Goal: Task Accomplishment & Management: Use online tool/utility

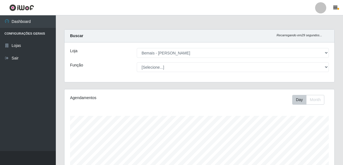
select select "230"
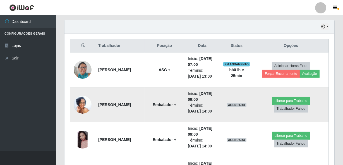
scroll to position [131, 0]
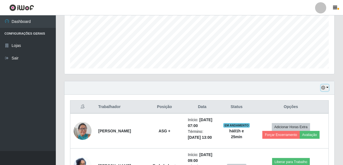
click at [323, 88] on icon "button" at bounding box center [323, 88] width 4 height 4
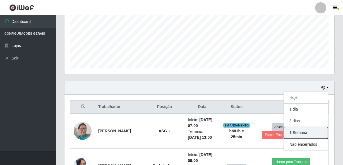
click at [296, 131] on button "1 Semana" at bounding box center [306, 133] width 44 height 12
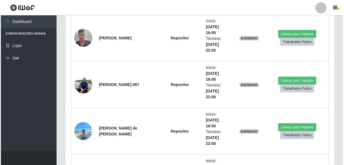
scroll to position [5073, 0]
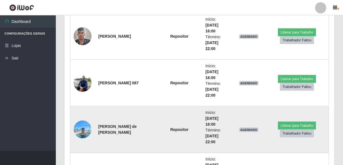
click at [88, 129] on img at bounding box center [83, 129] width 18 height 24
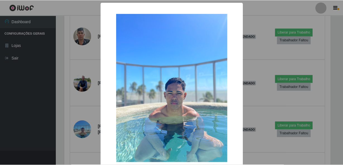
scroll to position [116, 267]
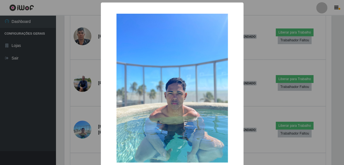
click at [69, 124] on div "× OK Cancel" at bounding box center [172, 82] width 344 height 165
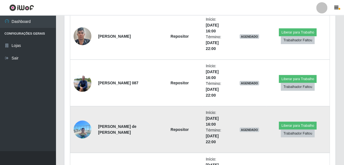
scroll to position [116, 270]
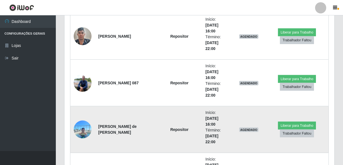
click at [84, 127] on img at bounding box center [83, 129] width 18 height 24
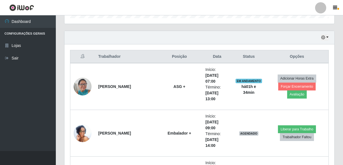
scroll to position [131, 0]
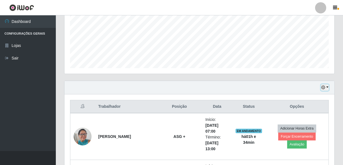
click at [323, 87] on icon "button" at bounding box center [323, 87] width 4 height 4
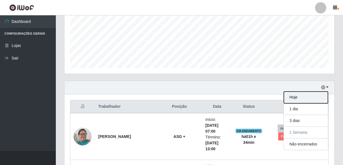
click at [299, 96] on button "Hoje" at bounding box center [306, 97] width 44 height 12
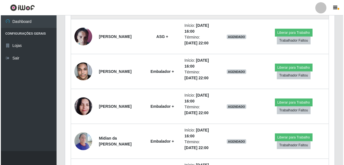
scroll to position [435, 0]
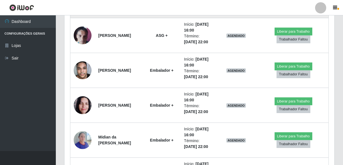
click at [81, 12] on img at bounding box center [83, 1] width 18 height 24
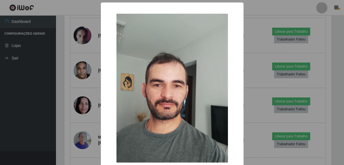
click at [64, 67] on div "× OK Cancel" at bounding box center [172, 82] width 344 height 165
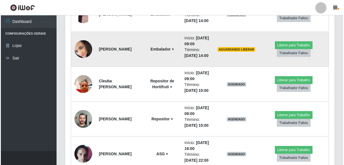
scroll to position [309, 0]
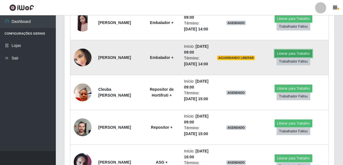
click at [290, 57] on button "Liberar para Trabalho" at bounding box center [293, 54] width 38 height 8
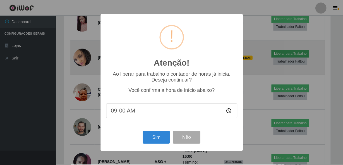
scroll to position [116, 267]
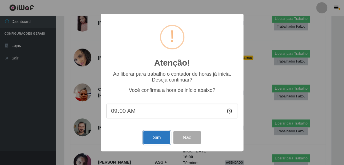
click at [153, 138] on button "Sim" at bounding box center [156, 137] width 27 height 13
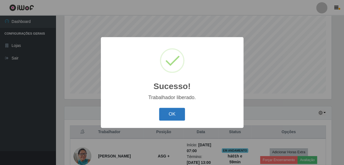
click at [184, 115] on button "OK" at bounding box center [172, 114] width 26 height 13
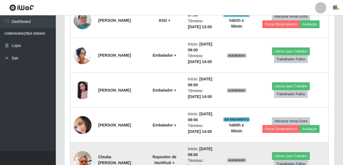
scroll to position [233, 0]
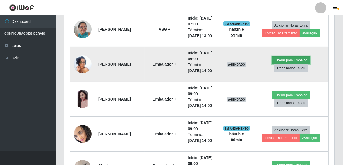
click at [292, 61] on button "Liberar para Trabalho" at bounding box center [291, 60] width 38 height 8
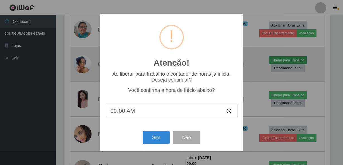
scroll to position [116, 267]
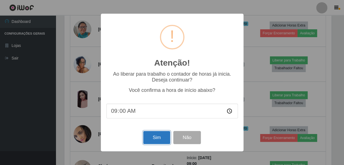
click at [158, 143] on button "Sim" at bounding box center [156, 137] width 27 height 13
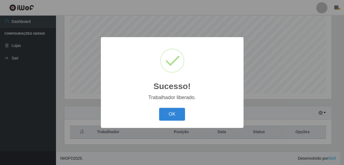
click at [159, 108] on button "OK" at bounding box center [172, 114] width 26 height 13
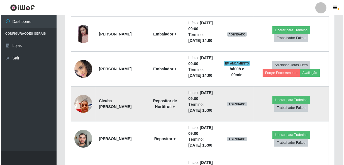
scroll to position [309, 0]
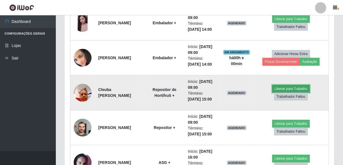
click at [281, 89] on button "Liberar para Trabalho" at bounding box center [291, 89] width 38 height 8
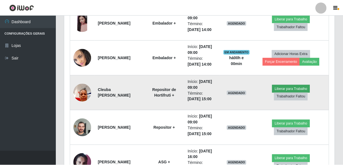
scroll to position [116, 267]
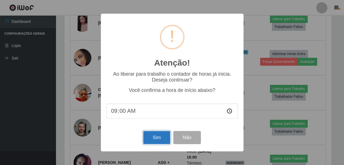
click at [155, 138] on button "Sim" at bounding box center [156, 137] width 27 height 13
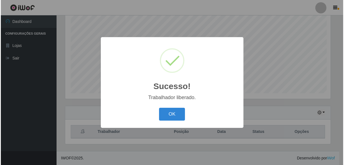
scroll to position [0, 0]
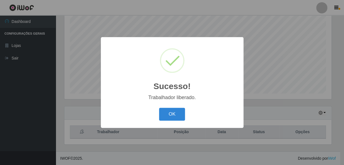
click at [159, 108] on button "OK" at bounding box center [172, 114] width 26 height 13
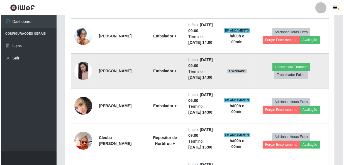
scroll to position [258, 0]
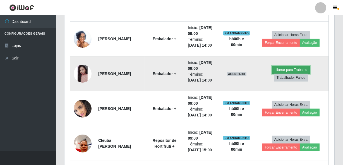
click at [296, 71] on button "Liberar para Trabalho" at bounding box center [291, 70] width 38 height 8
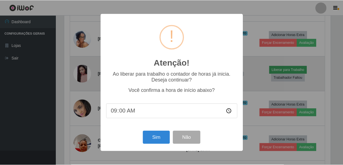
scroll to position [116, 267]
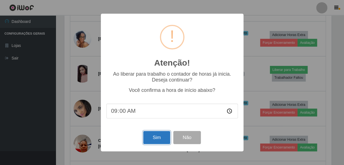
click at [162, 137] on button "Sim" at bounding box center [156, 137] width 27 height 13
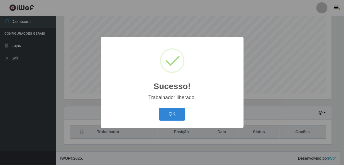
click at [159, 108] on button "OK" at bounding box center [172, 114] width 26 height 13
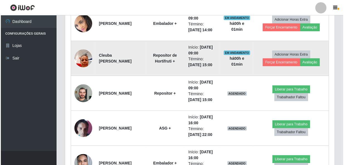
scroll to position [334, 0]
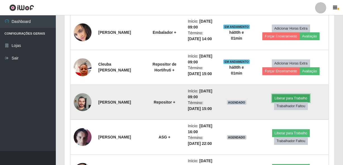
click at [293, 98] on button "Liberar para Trabalho" at bounding box center [291, 98] width 38 height 8
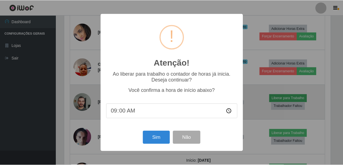
scroll to position [116, 267]
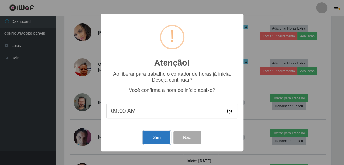
click at [147, 141] on button "Sim" at bounding box center [156, 137] width 27 height 13
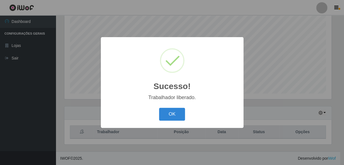
click at [159, 108] on button "OK" at bounding box center [172, 114] width 26 height 13
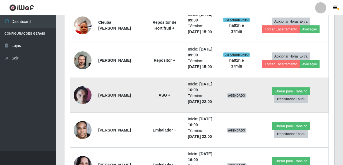
scroll to position [385, 0]
